Goal: Information Seeking & Learning: Learn about a topic

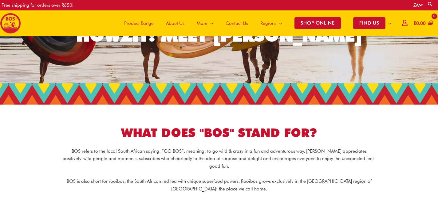
scroll to position [61, 0]
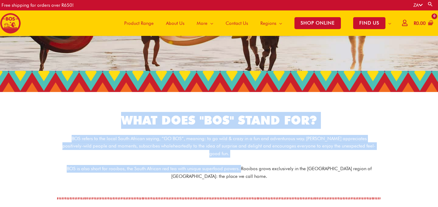
drag, startPoint x: 123, startPoint y: 118, endPoint x: 240, endPoint y: 160, distance: 124.4
copy div "WHAT DOES "BOS" STAND FOR? [PERSON_NAME] refers to the local South African sayi…"
